Goal: Transaction & Acquisition: Obtain resource

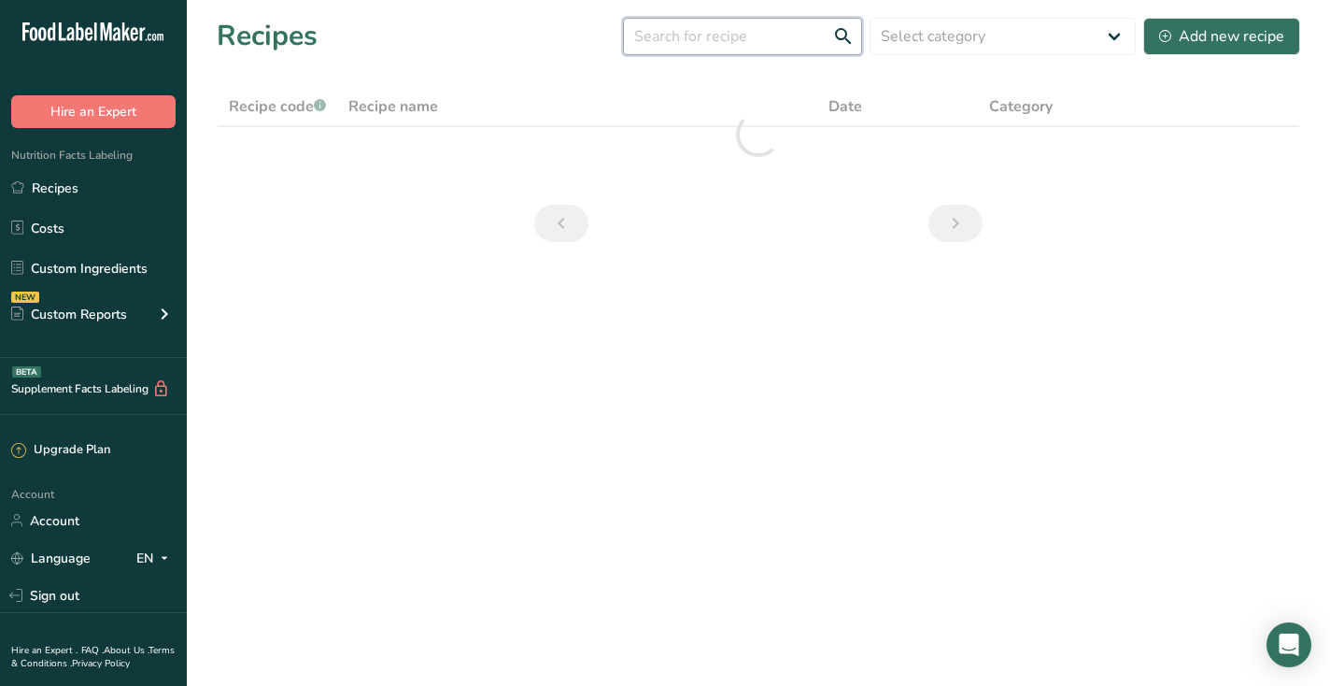
click at [733, 40] on input "text" at bounding box center [742, 36] width 239 height 37
type input "poke"
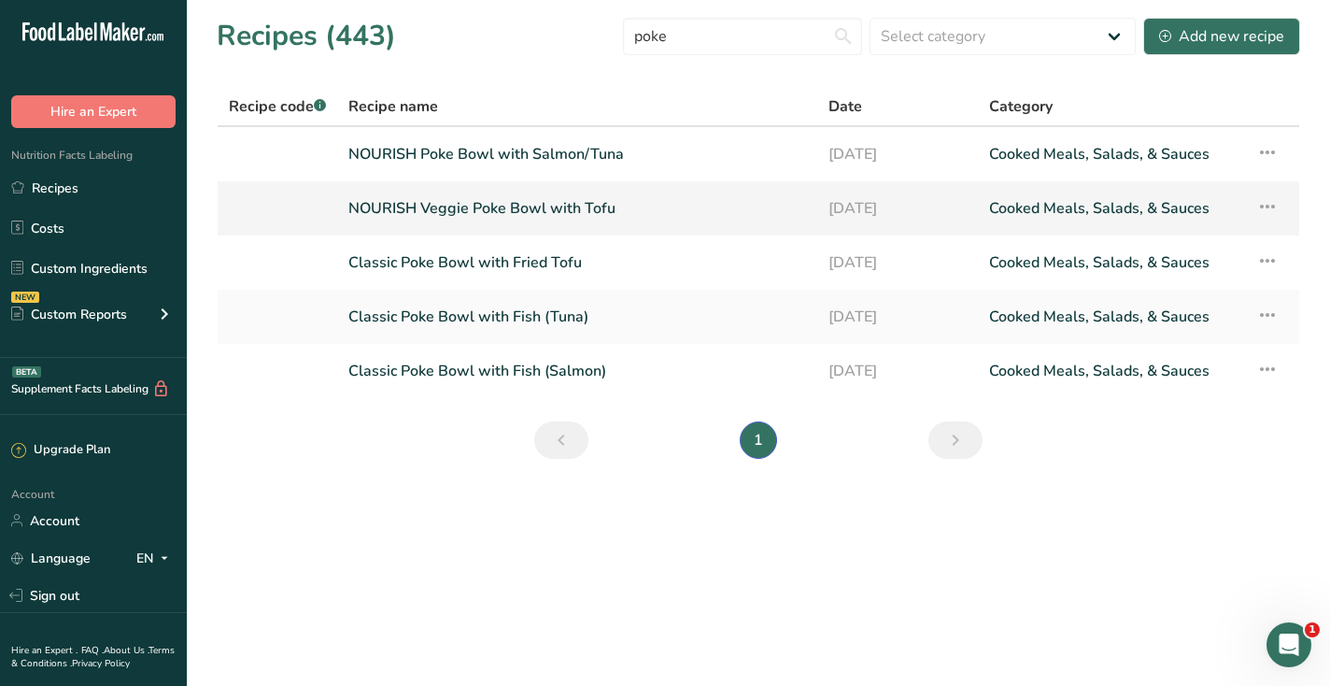
click at [531, 204] on link "NOURISH Veggie Poke Bowl with Tofu" at bounding box center [577, 208] width 458 height 39
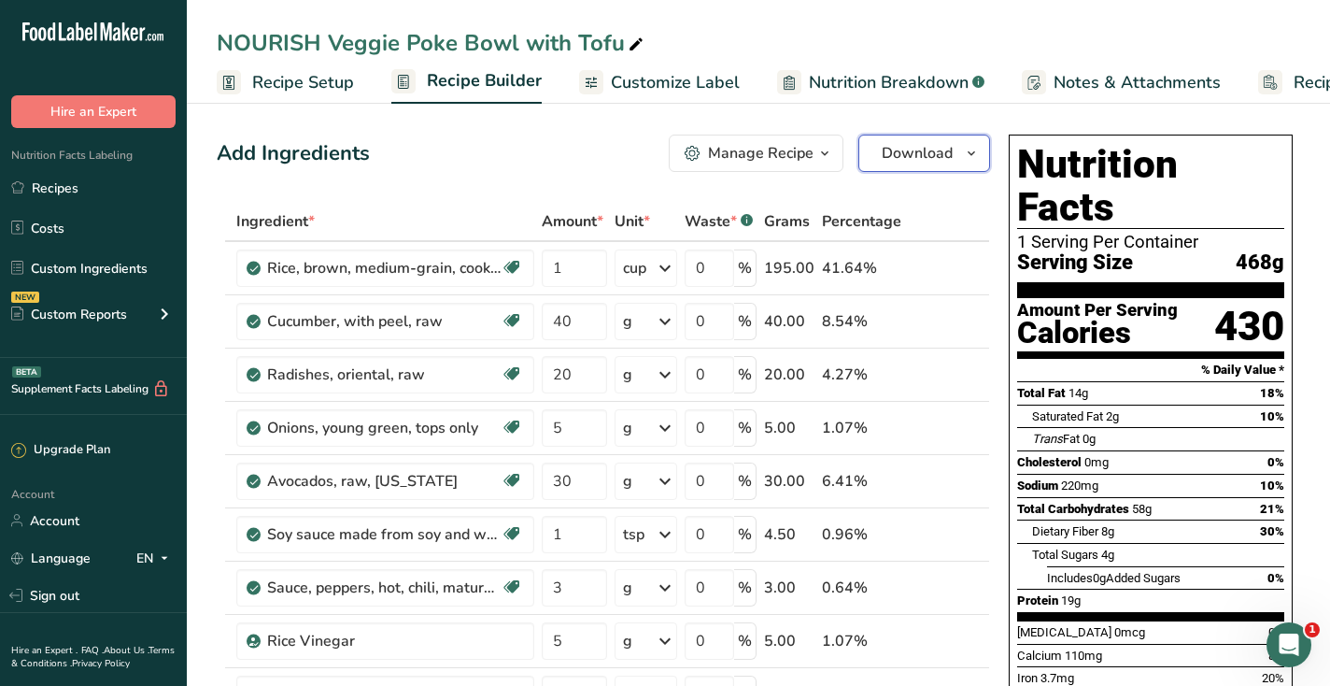
click at [882, 151] on span "Download" at bounding box center [917, 153] width 71 height 22
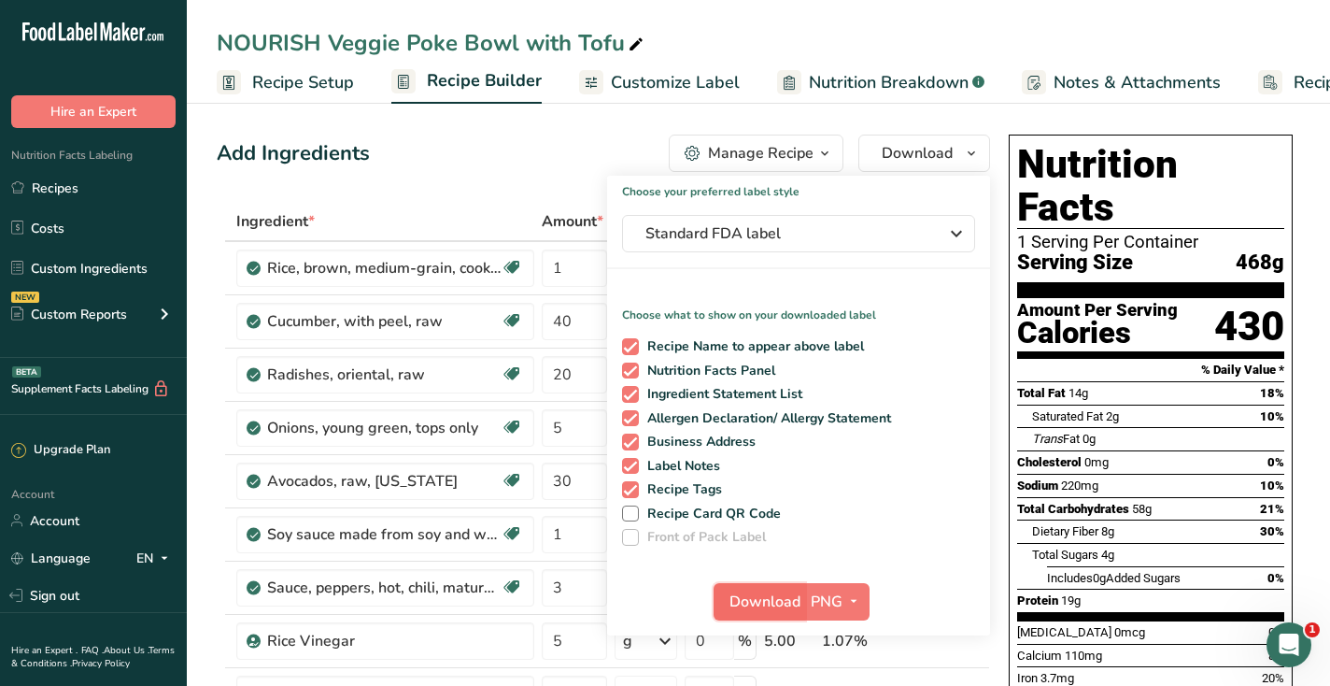
click at [733, 595] on span "Download" at bounding box center [764, 601] width 71 height 22
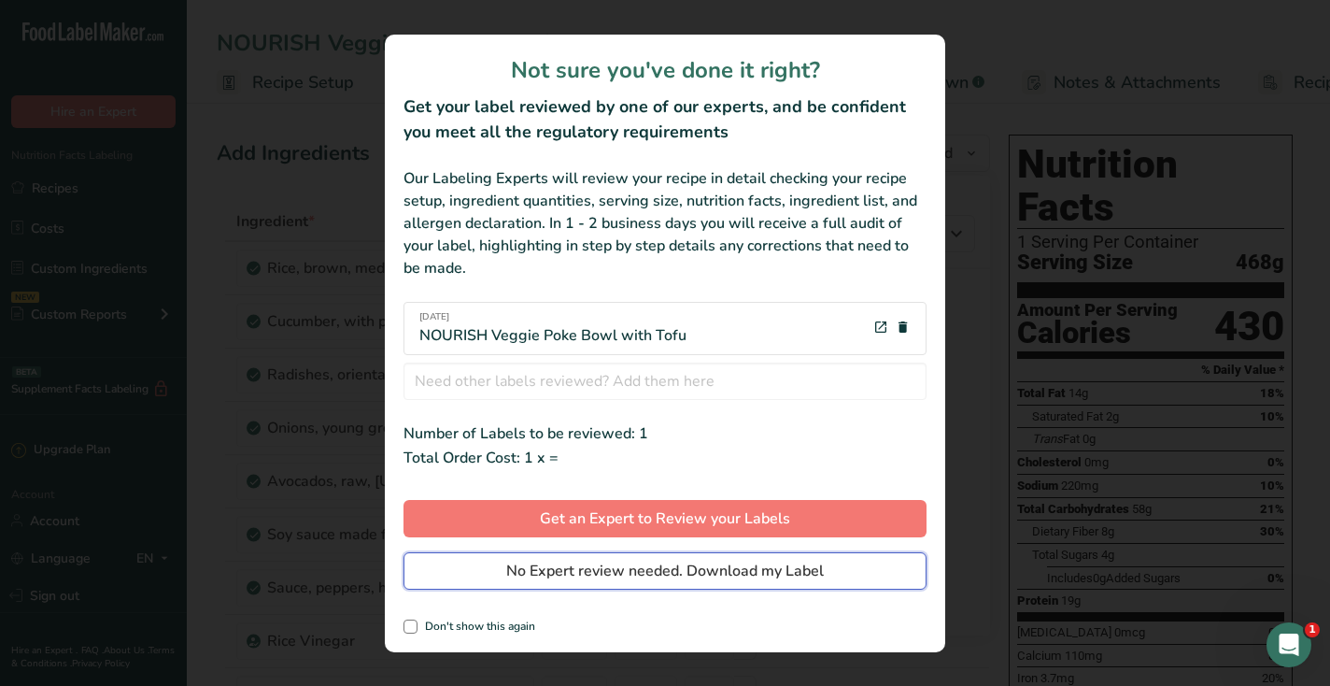
click at [731, 571] on span "No Expert review needed. Download my Label" at bounding box center [665, 570] width 318 height 22
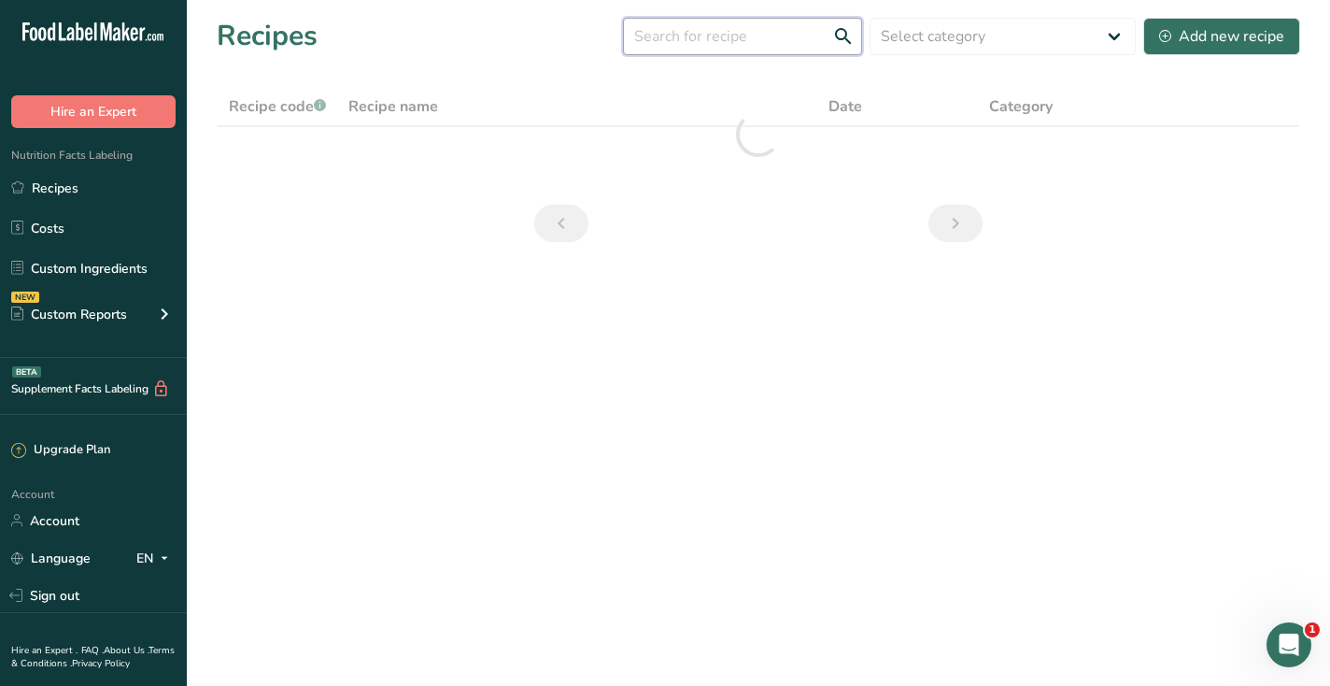
click at [686, 25] on input "text" at bounding box center [742, 36] width 239 height 37
type input "hand roll"
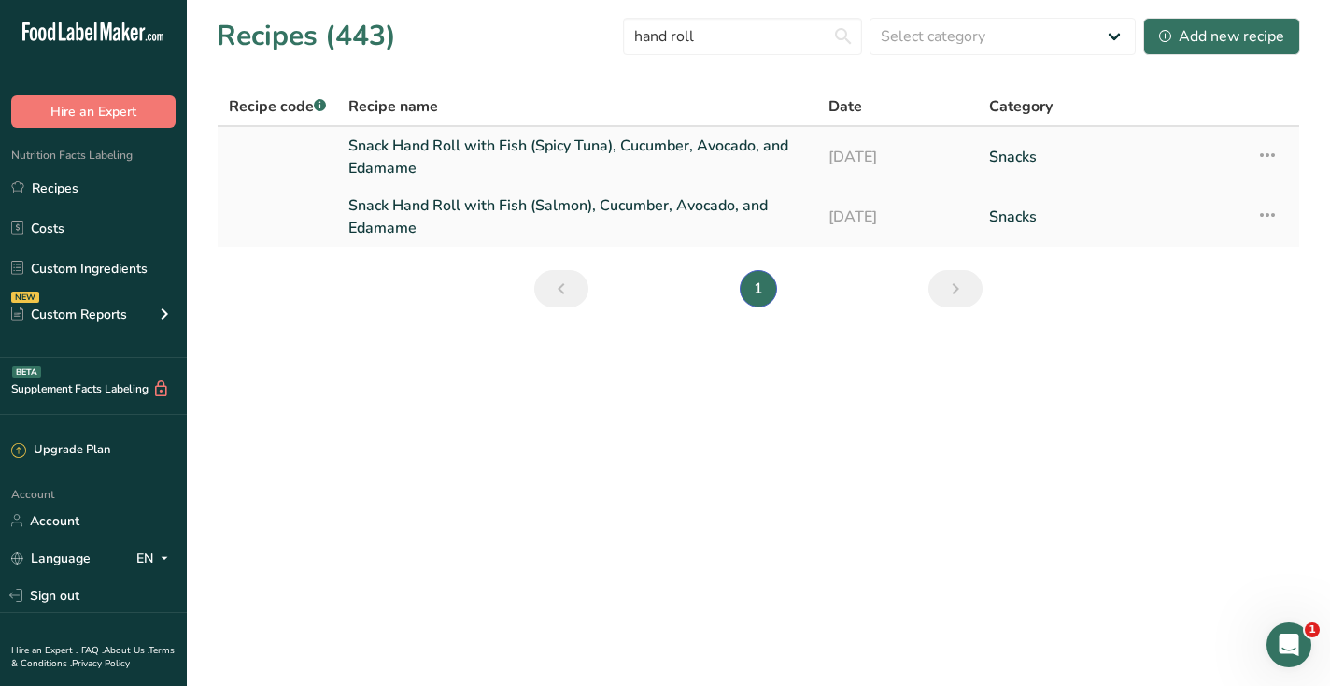
click at [509, 151] on link "Snack Hand Roll with Fish (Spicy Tuna), Cucumber, Avocado, and Edamame" at bounding box center [577, 156] width 458 height 45
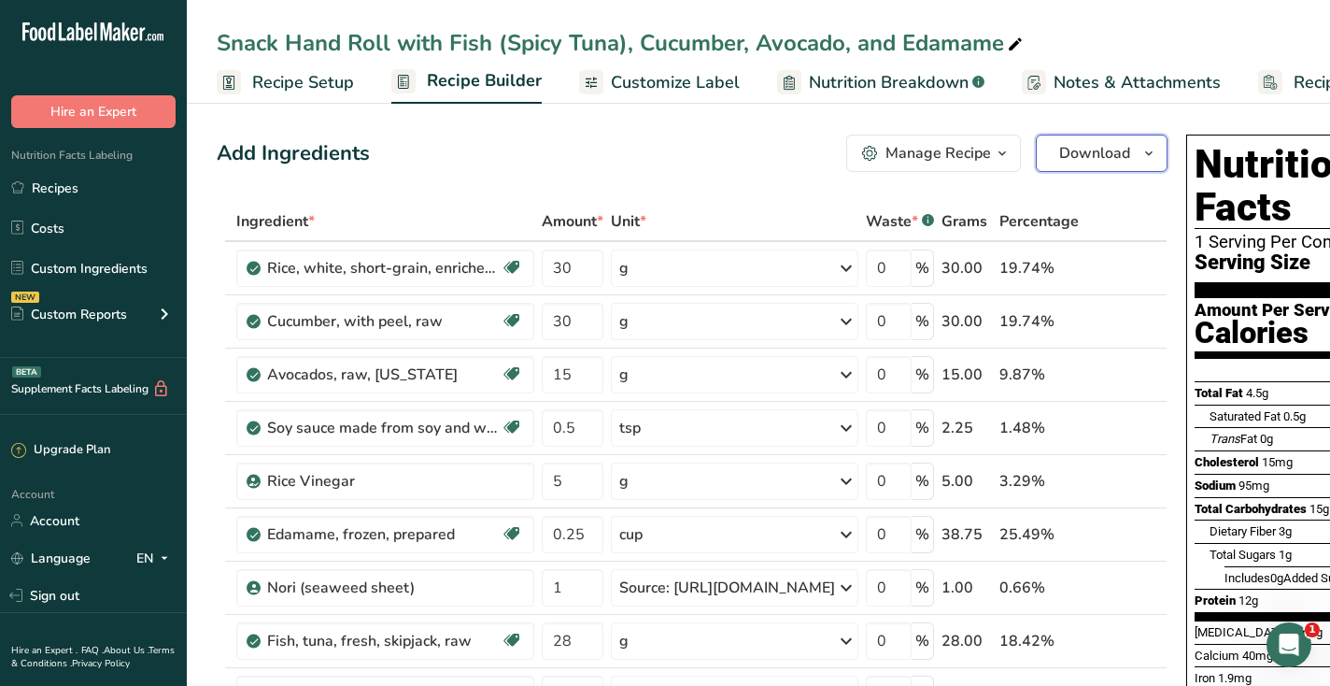
click at [1167, 163] on button "Download" at bounding box center [1102, 152] width 132 height 37
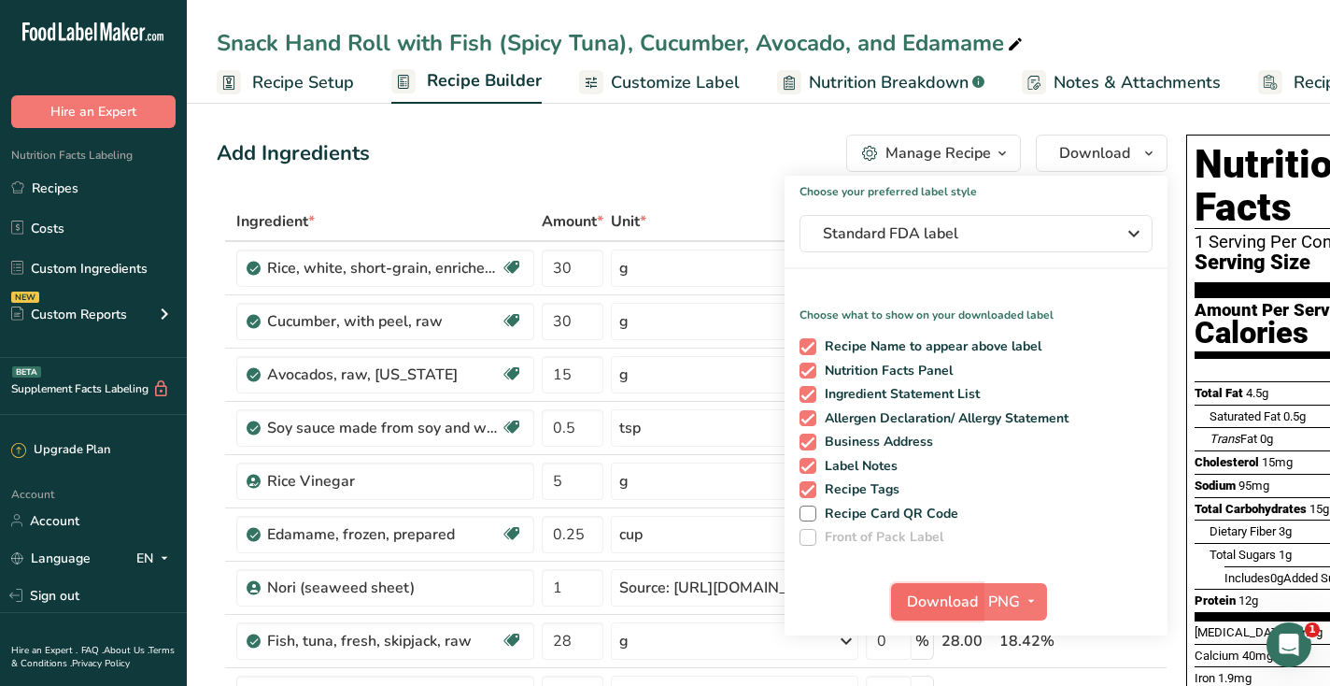
click at [978, 598] on span "Download" at bounding box center [942, 601] width 71 height 22
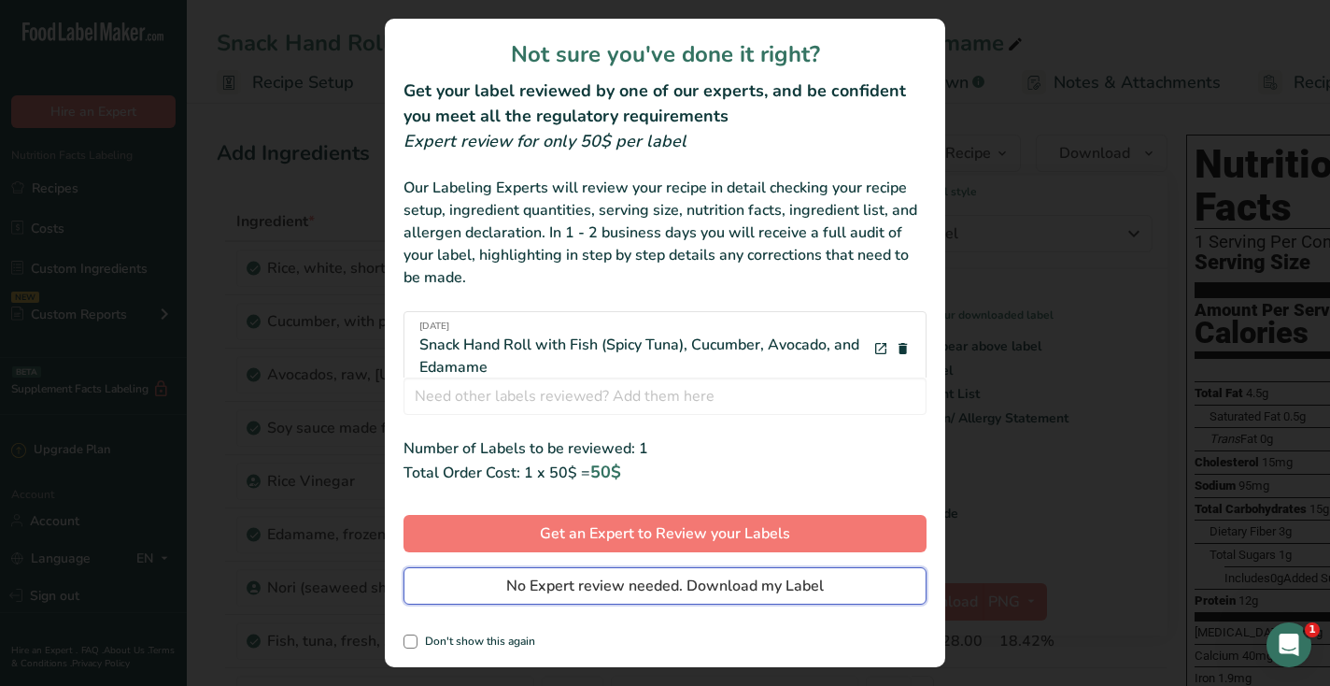
click at [888, 590] on button "No Expert review needed. Download my Label" at bounding box center [664, 585] width 523 height 37
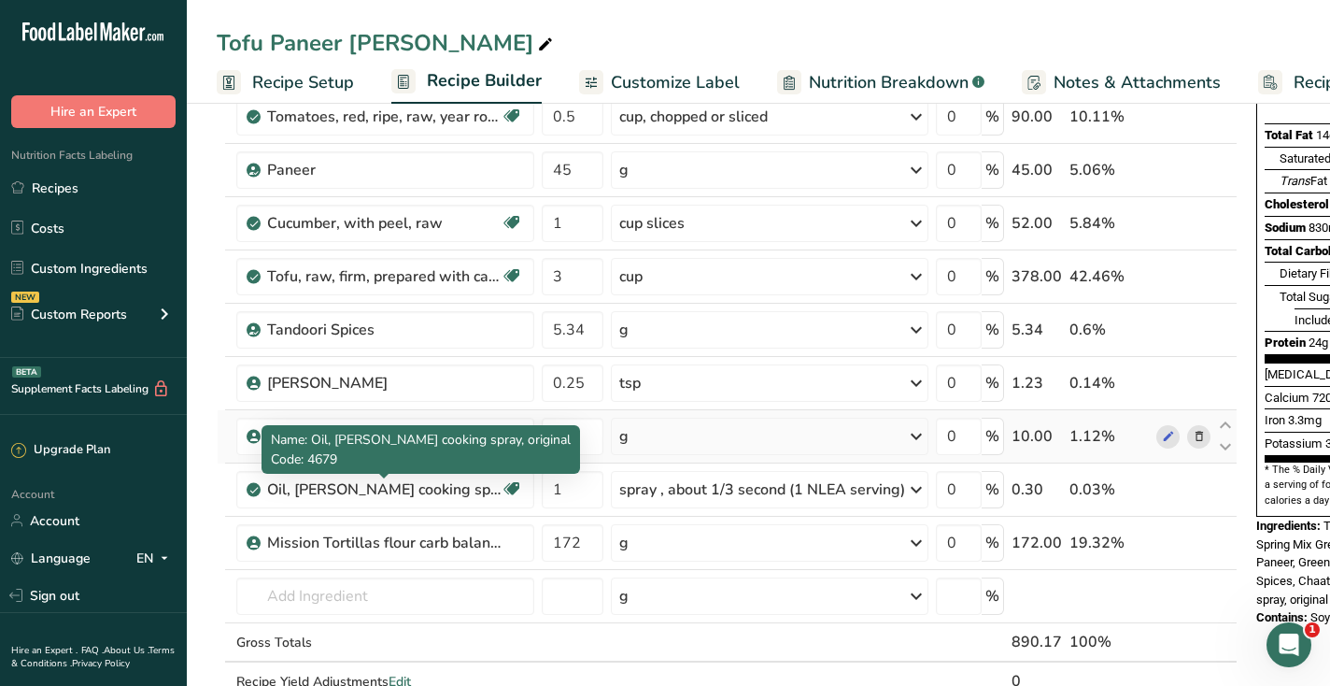
scroll to position [259, 0]
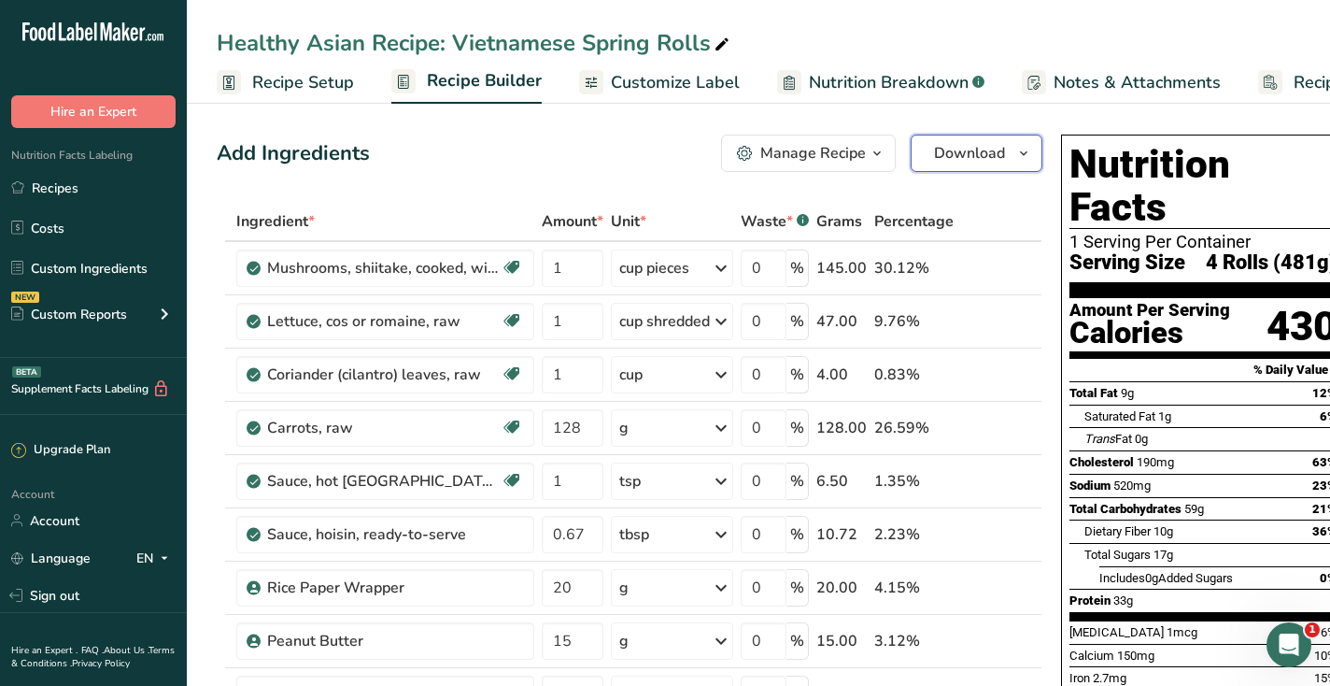
click at [987, 157] on span "Download" at bounding box center [969, 153] width 71 height 22
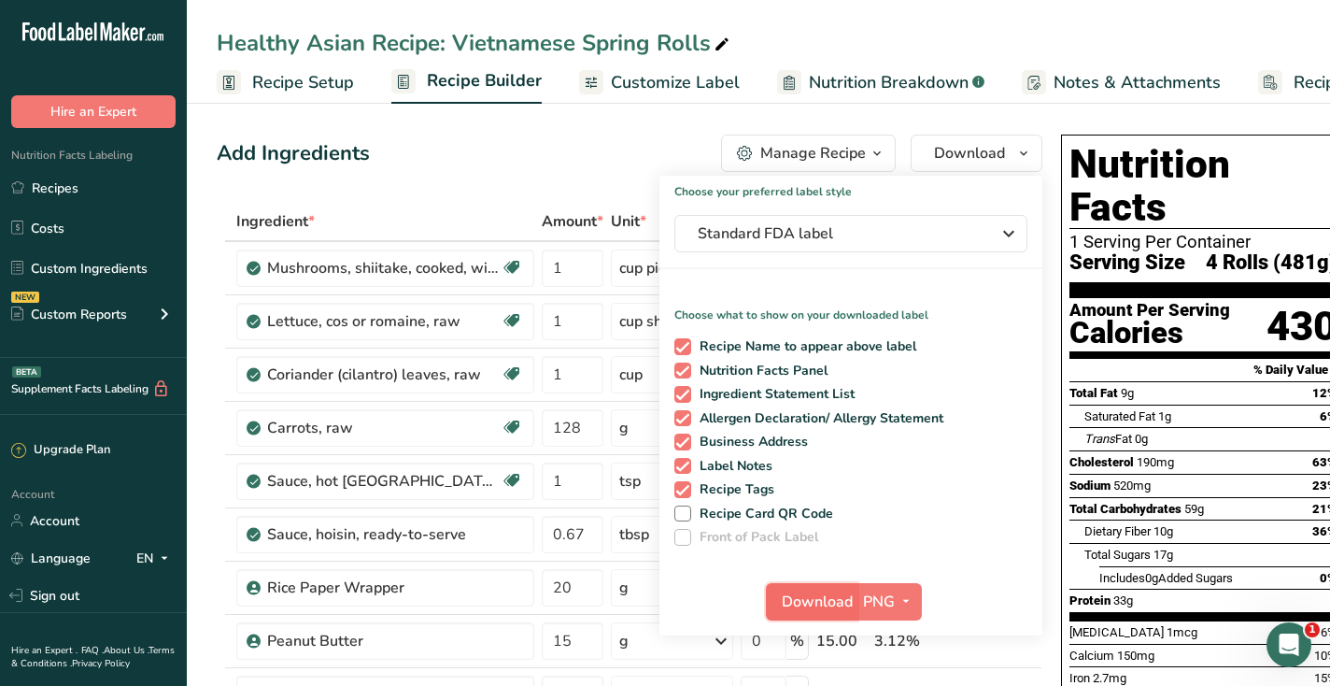
click at [830, 597] on span "Download" at bounding box center [817, 601] width 71 height 22
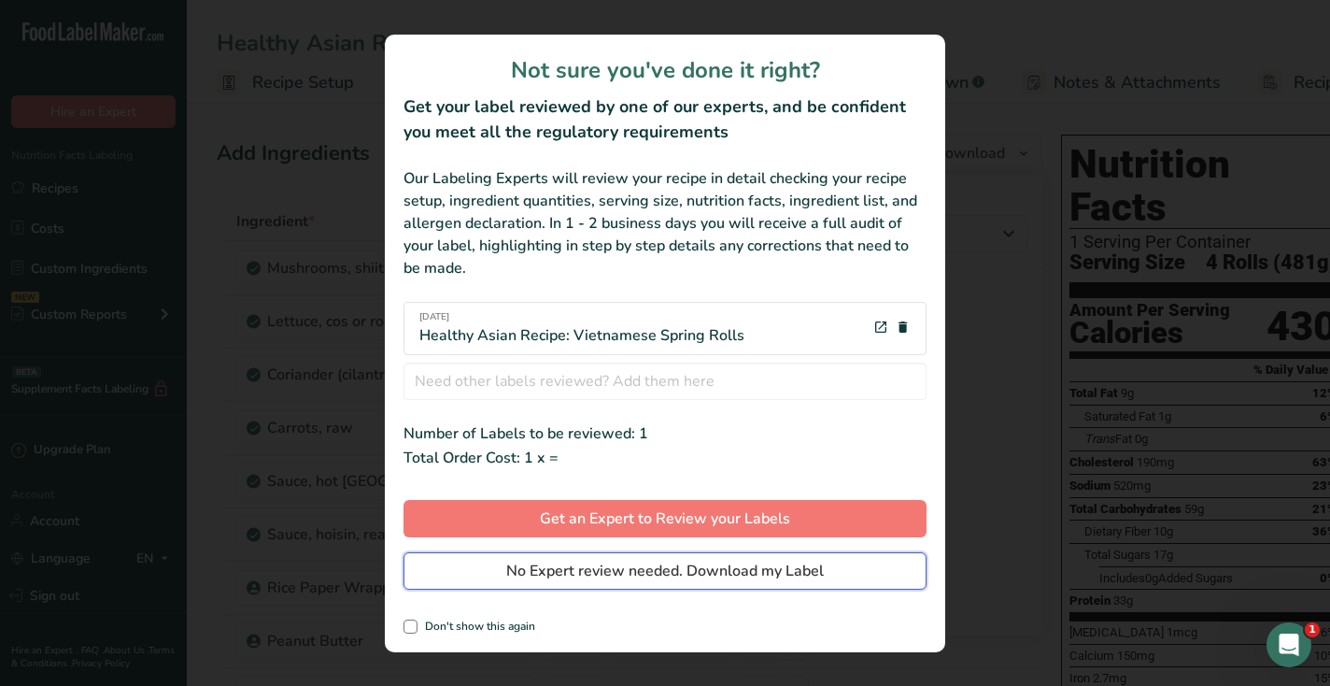
click at [818, 581] on span "No Expert review needed. Download my Label" at bounding box center [665, 570] width 318 height 22
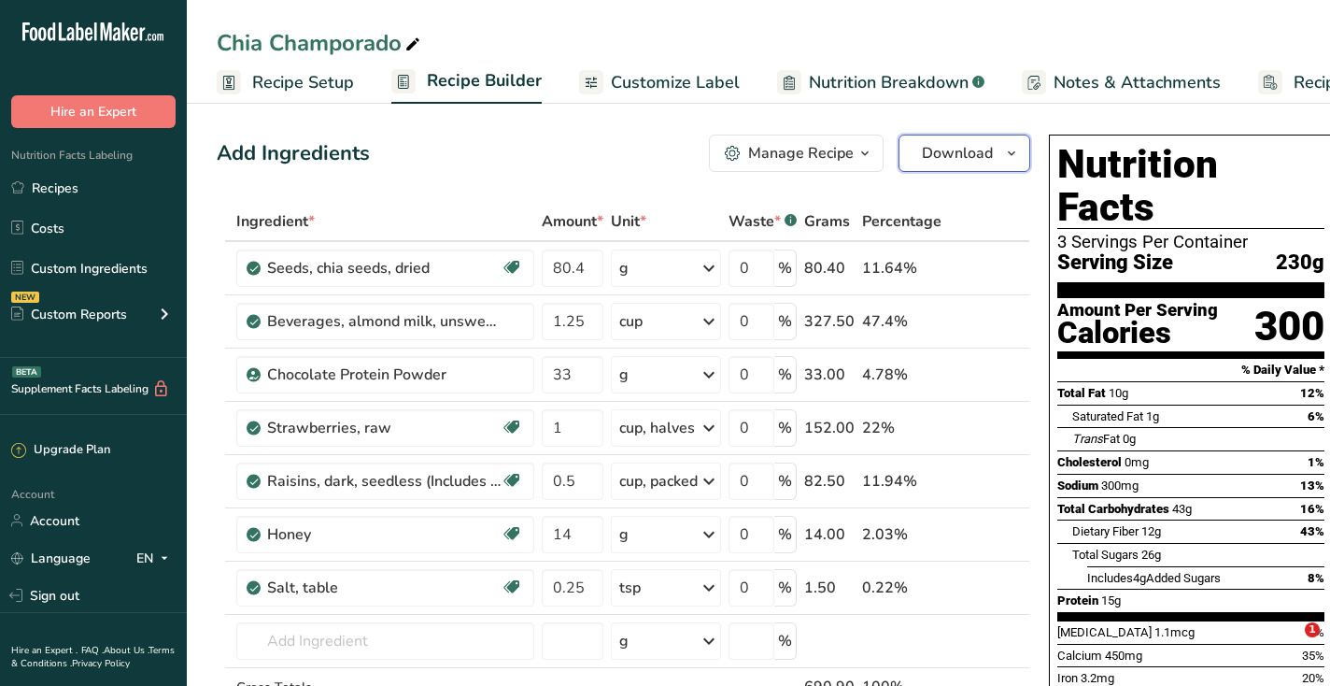
click at [931, 150] on span "Download" at bounding box center [957, 153] width 71 height 22
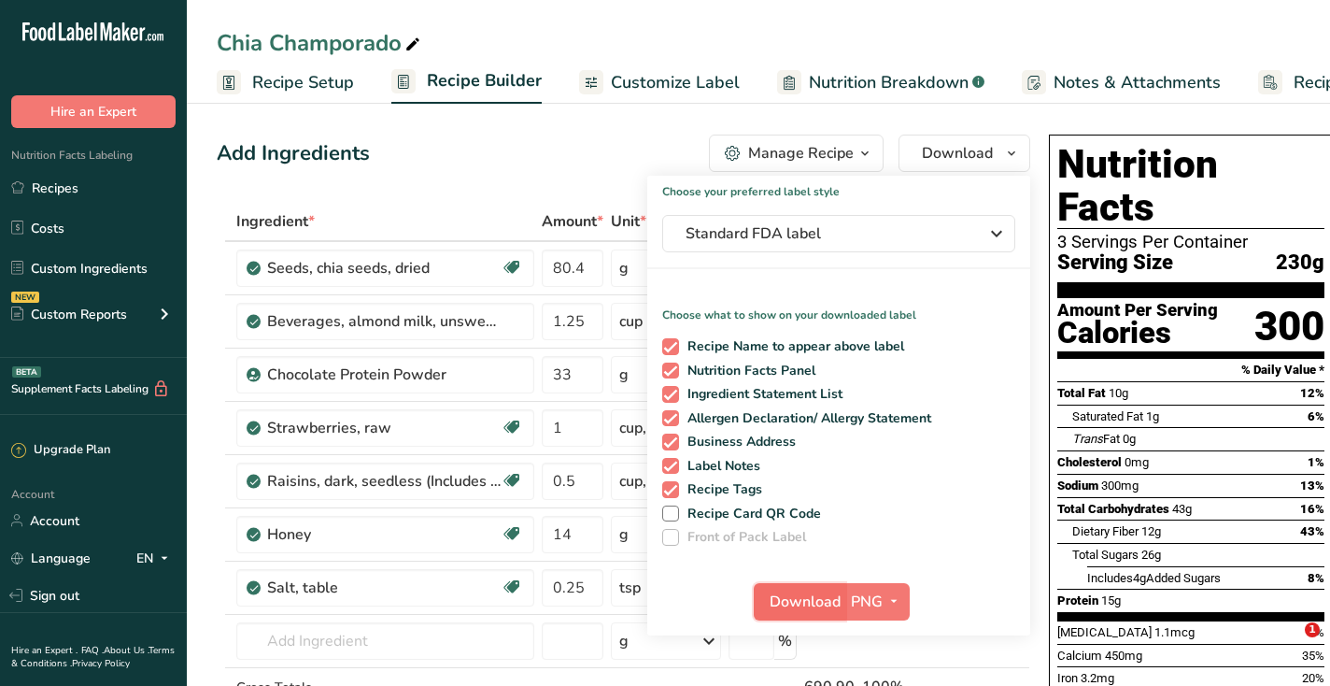
click at [798, 602] on span "Download" at bounding box center [805, 601] width 71 height 22
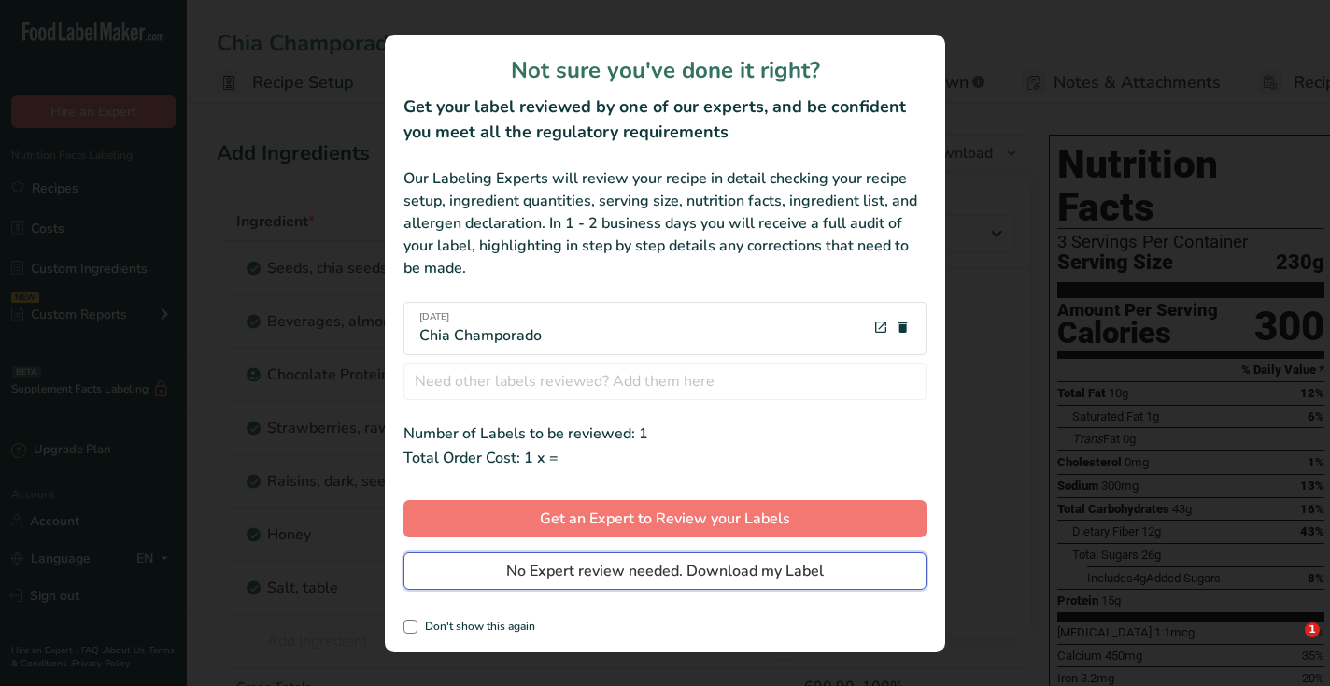
click at [616, 564] on span "No Expert review needed. Download my Label" at bounding box center [665, 570] width 318 height 22
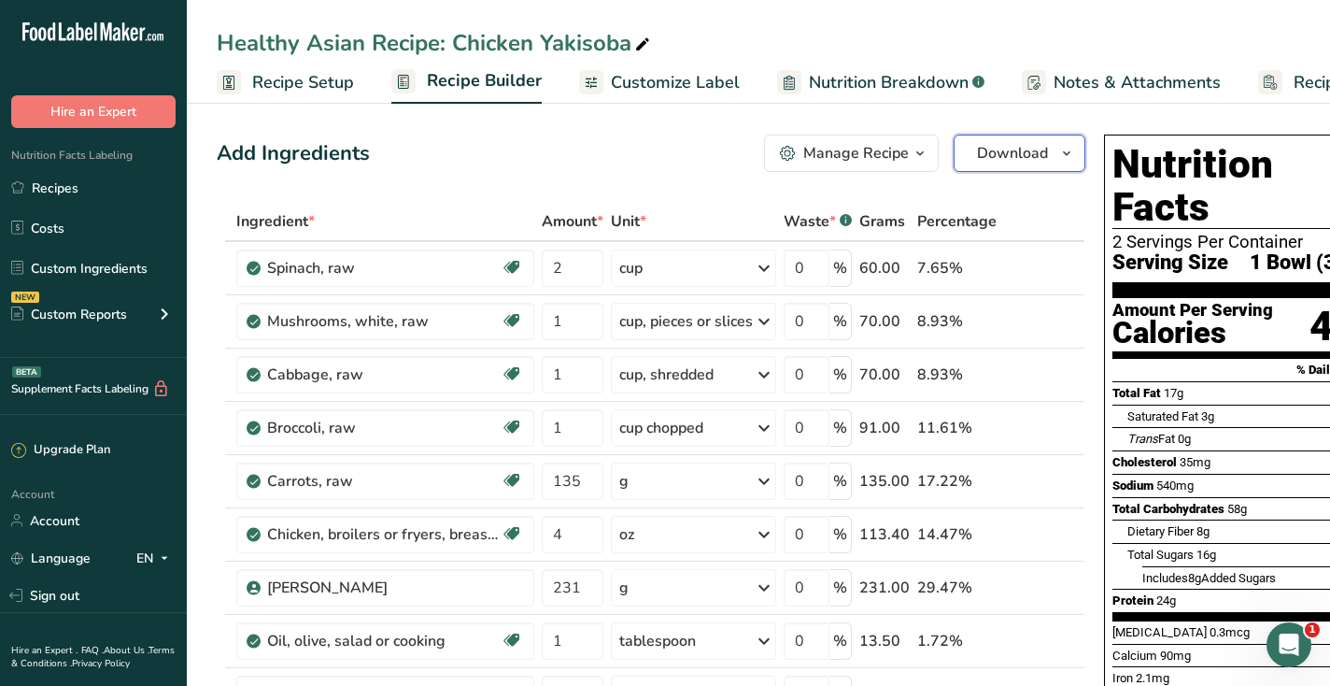
click at [968, 154] on button "Download" at bounding box center [1020, 152] width 132 height 37
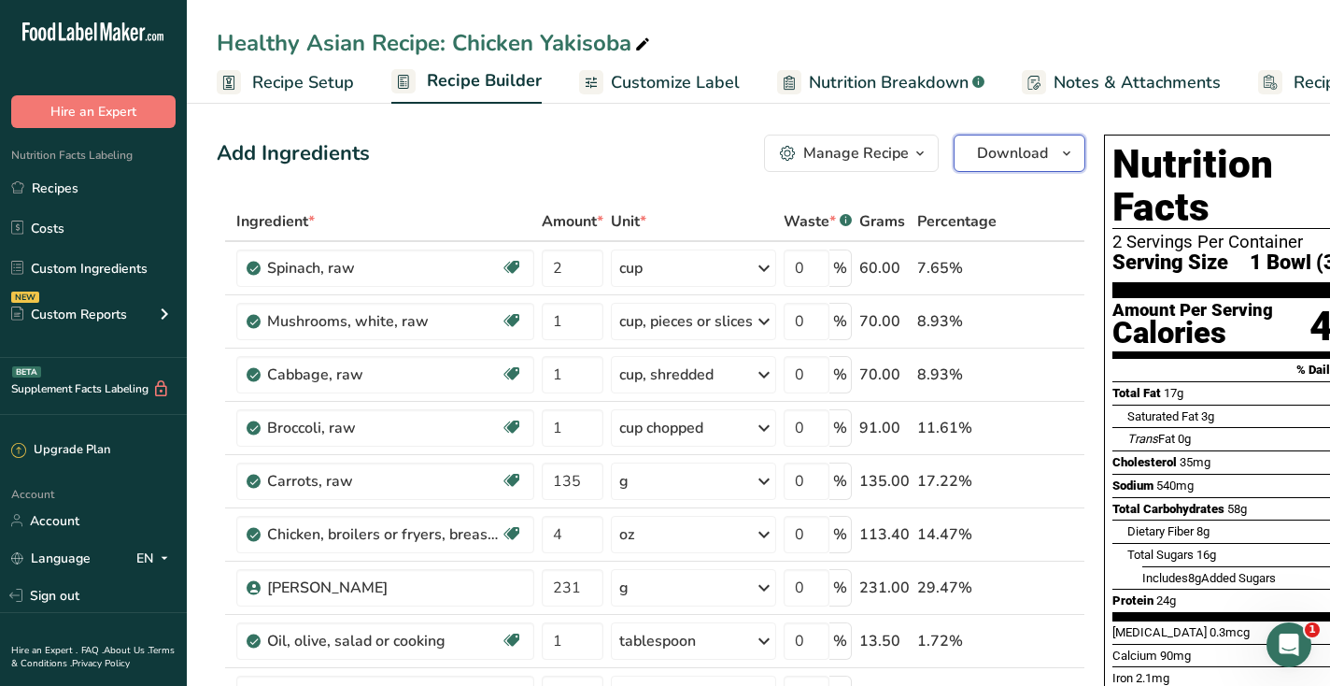
click at [1021, 148] on span "Download" at bounding box center [1012, 153] width 71 height 22
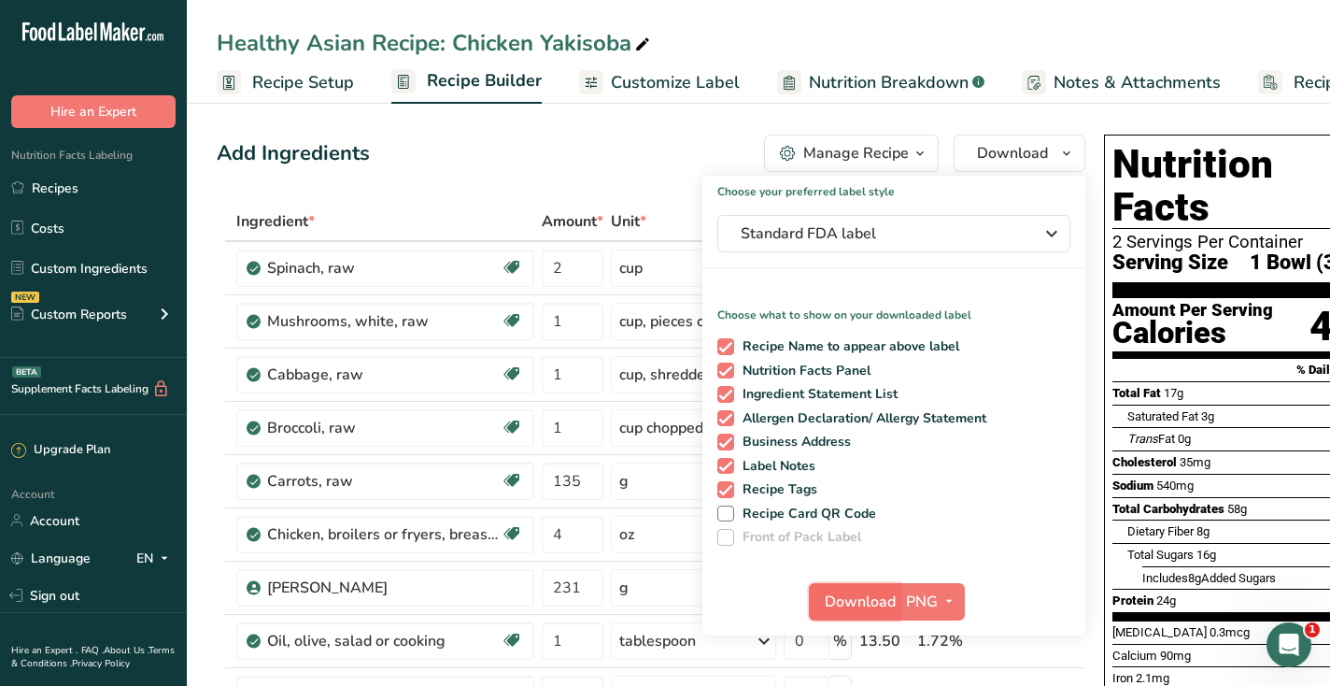
click at [852, 595] on span "Download" at bounding box center [860, 601] width 71 height 22
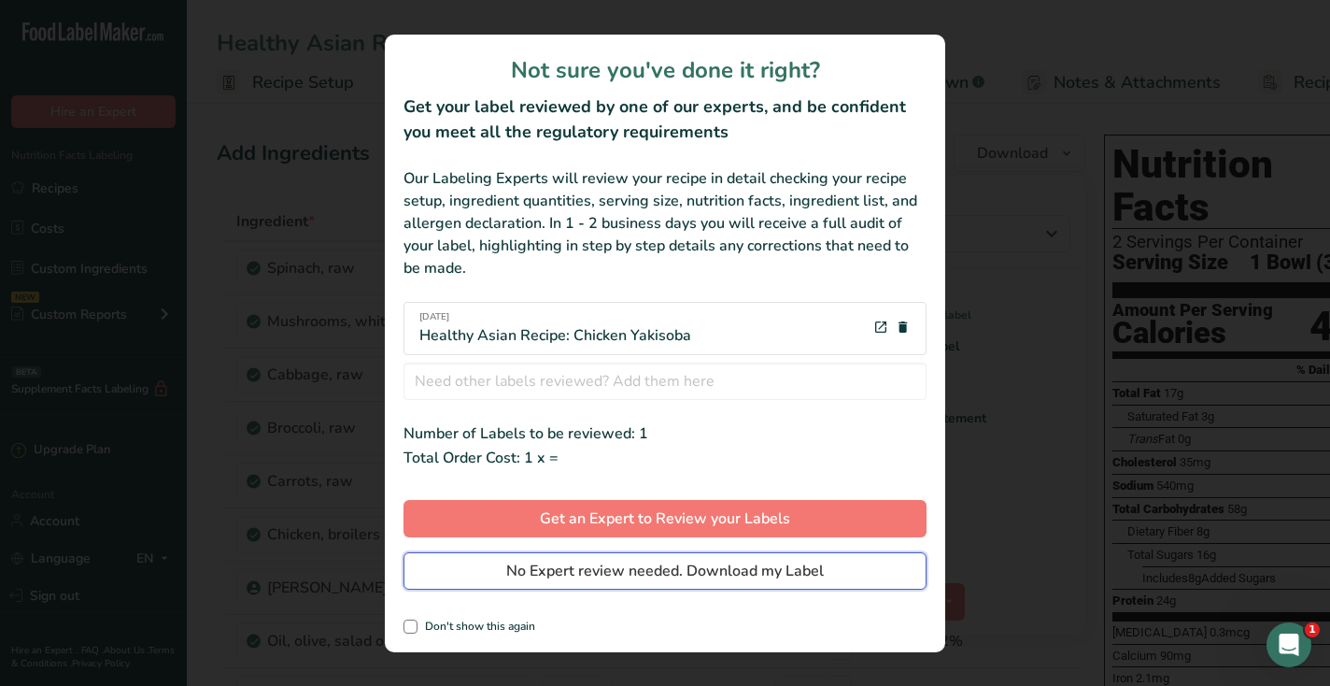
click at [833, 572] on button "No Expert review needed. Download my Label" at bounding box center [664, 570] width 523 height 37
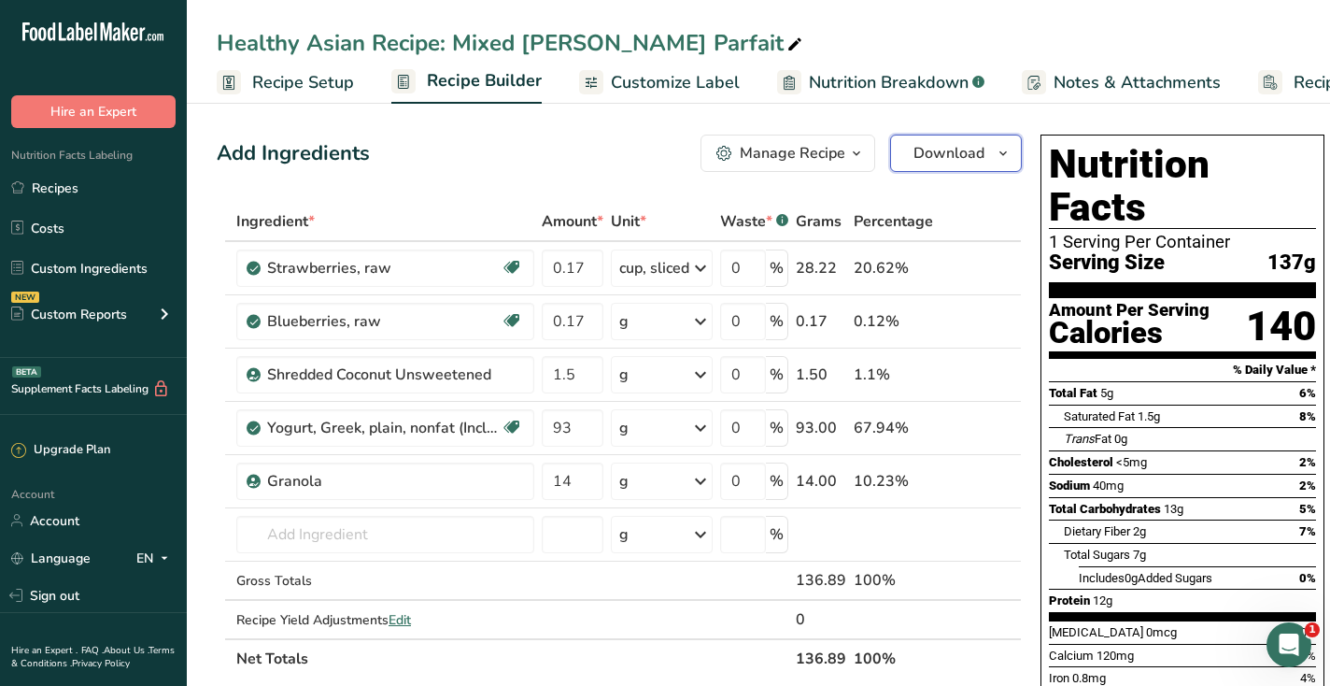
click at [977, 158] on span "Download" at bounding box center [948, 153] width 71 height 22
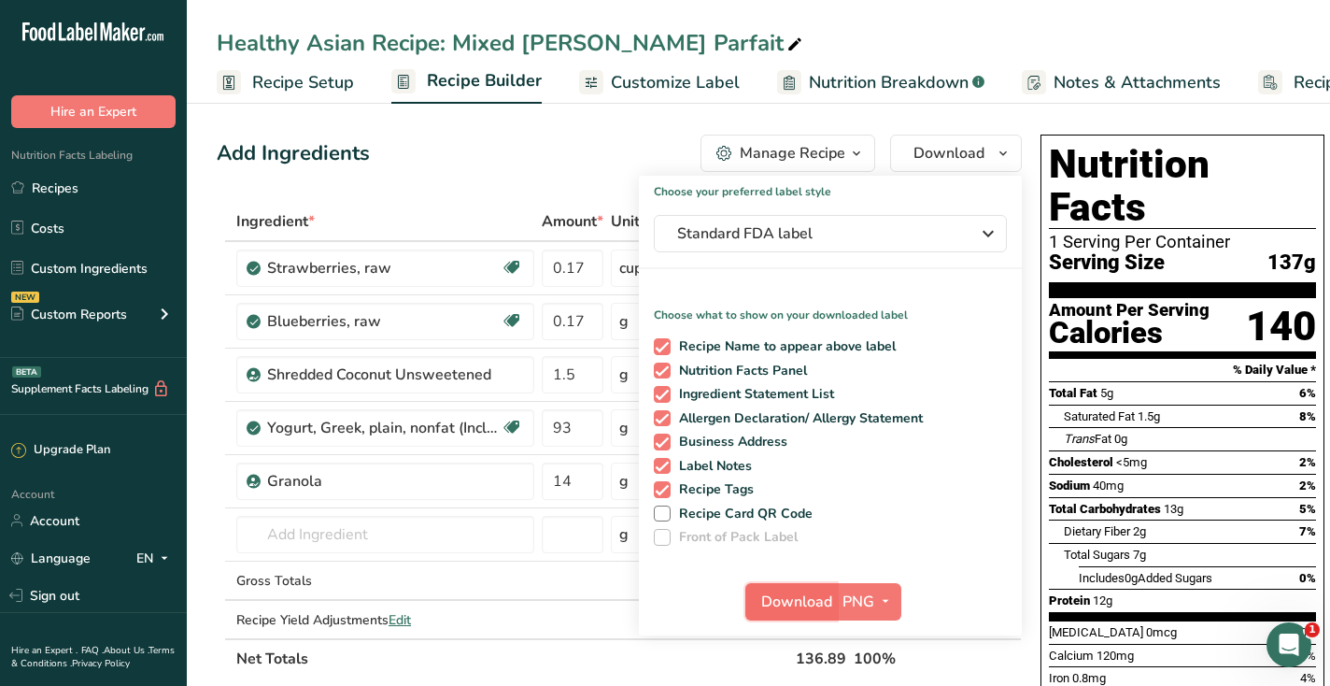
click at [808, 600] on span "Download" at bounding box center [796, 601] width 71 height 22
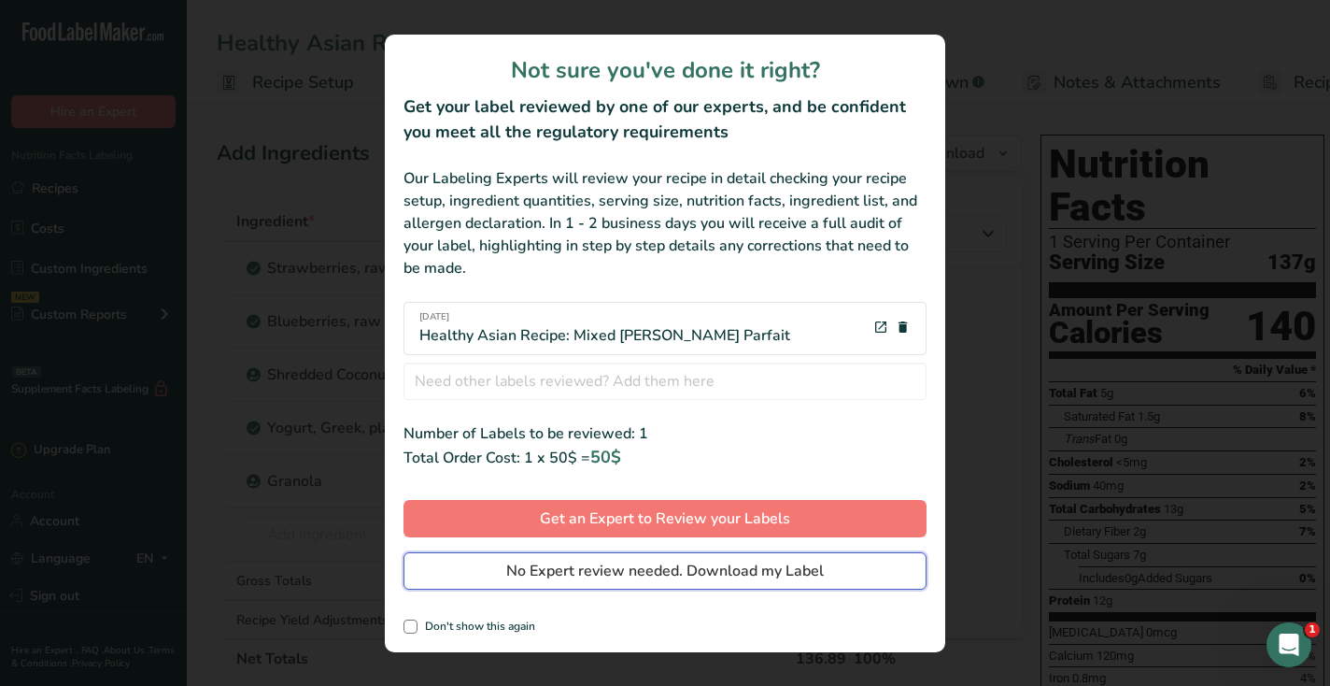
click at [808, 574] on span "No Expert review needed. Download my Label" at bounding box center [665, 570] width 318 height 22
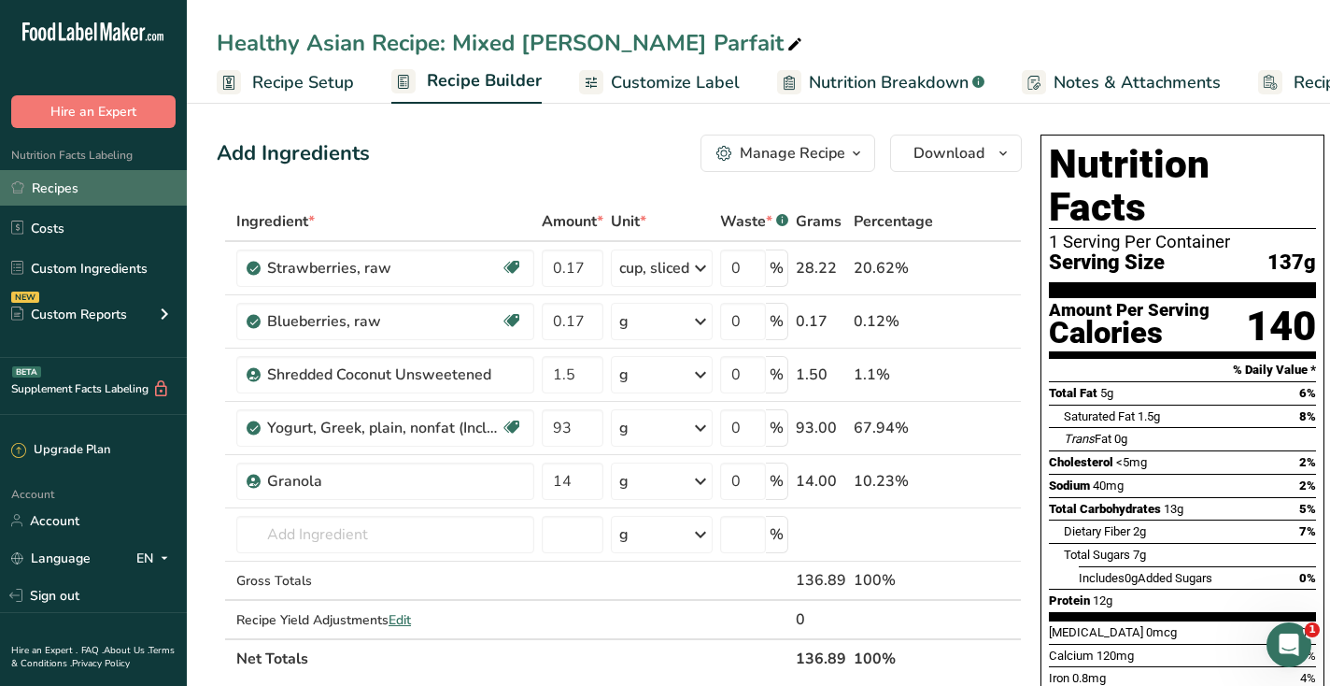
click at [61, 197] on link "Recipes" at bounding box center [93, 187] width 187 height 35
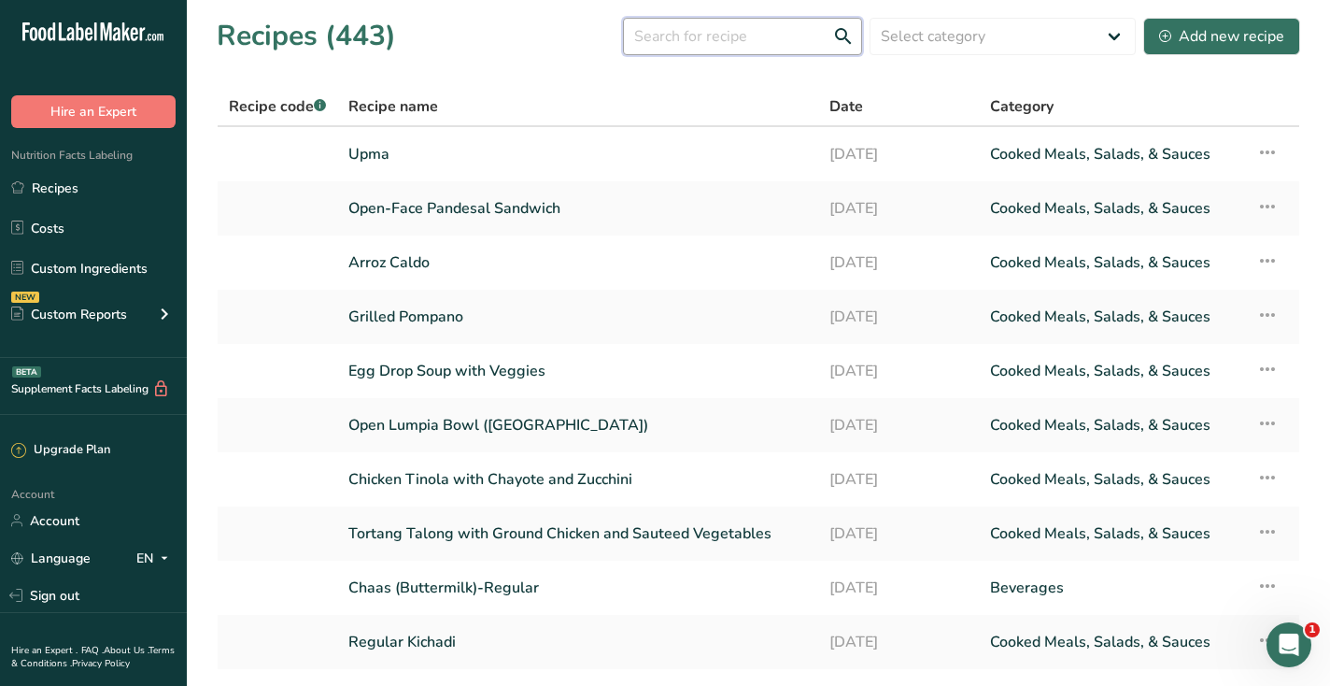
click at [728, 44] on input "text" at bounding box center [742, 36] width 239 height 37
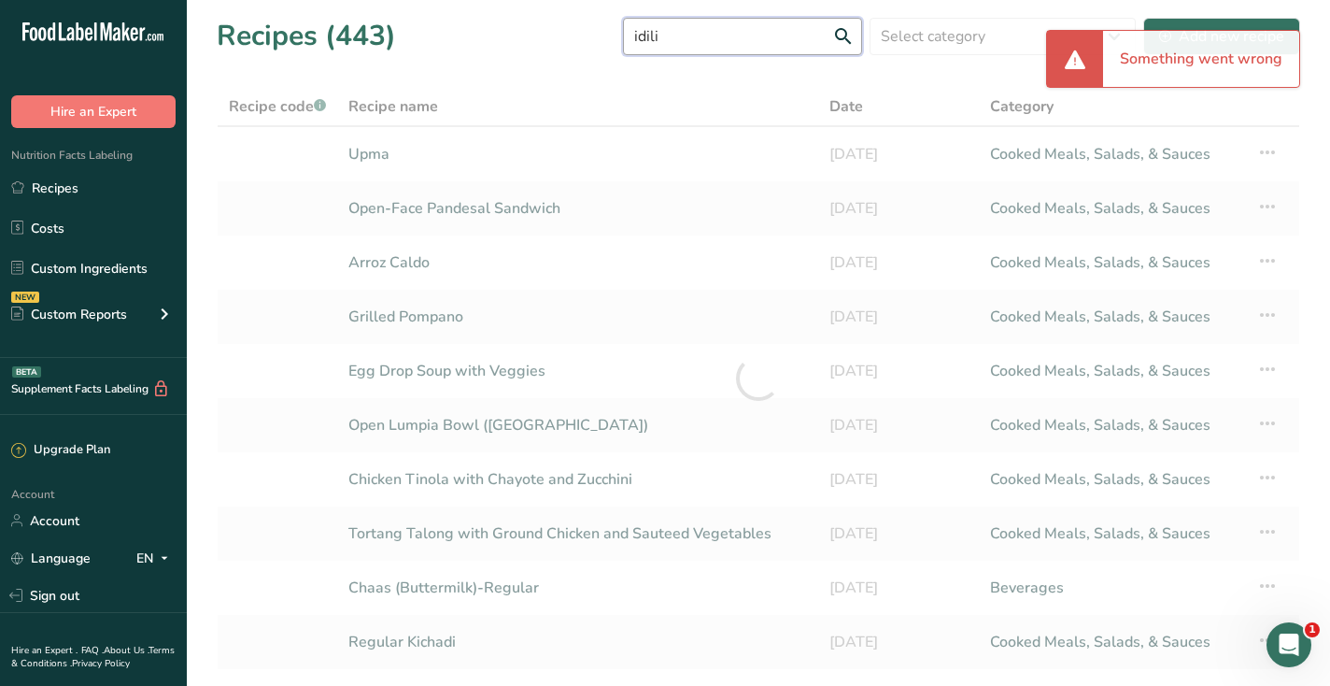
type input "idili"
